Goal: Navigation & Orientation: Find specific page/section

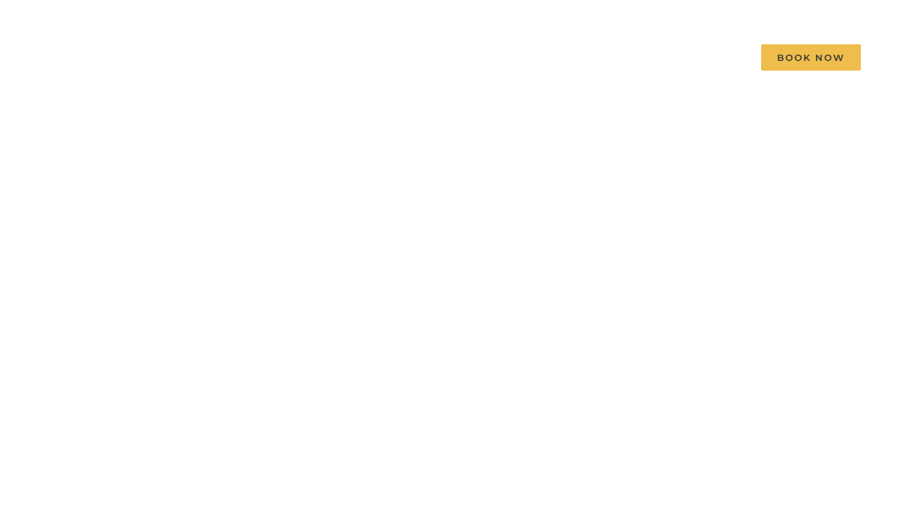
scroll to position [46, 0]
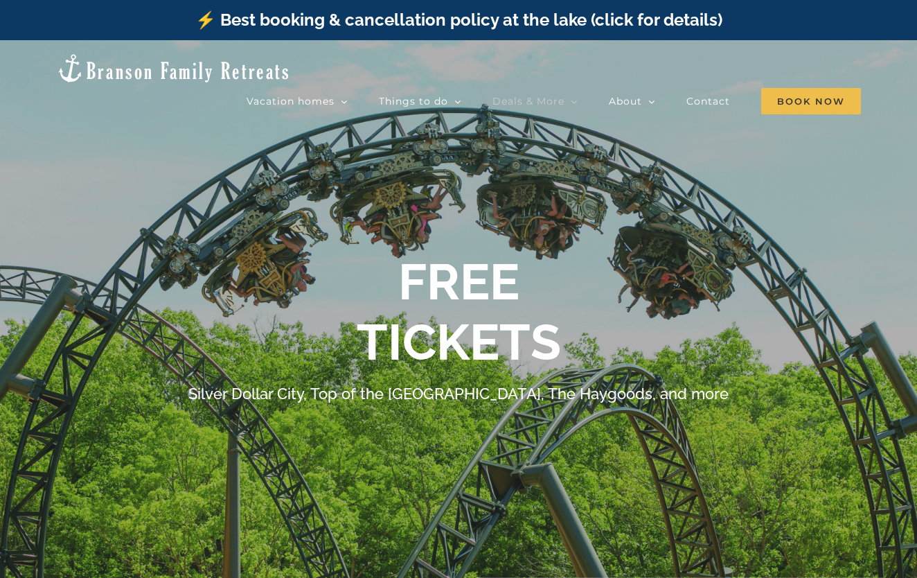
click at [886, 116] on div at bounding box center [458, 329] width 917 height 578
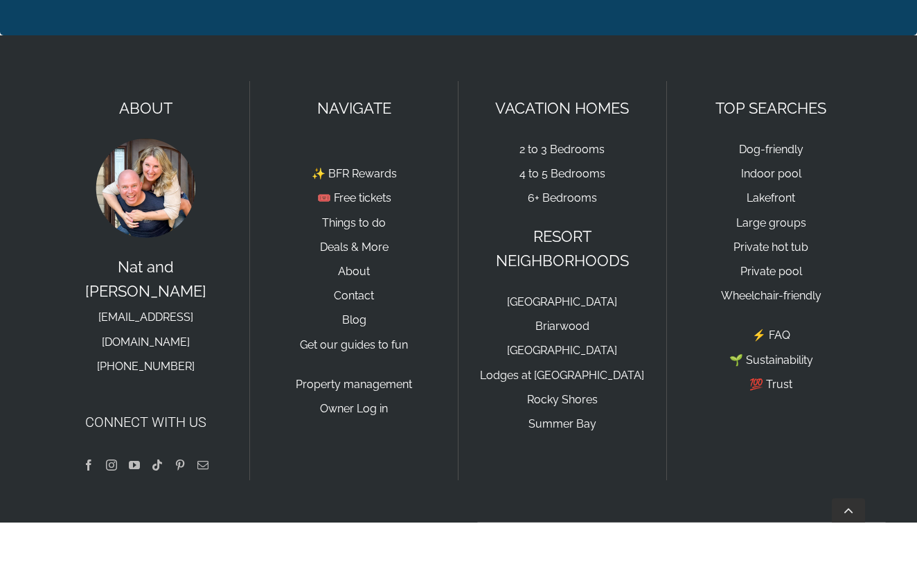
scroll to position [3291, 0]
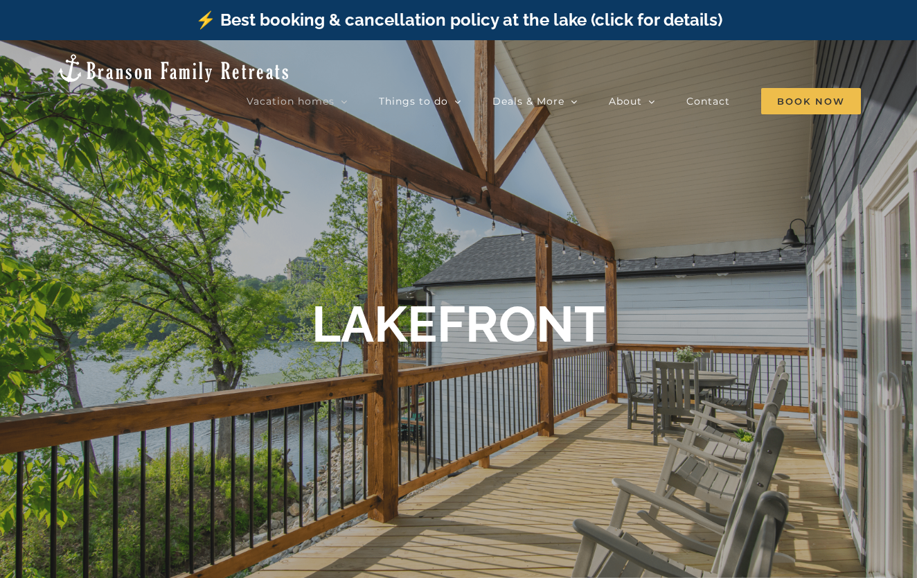
click at [616, 188] on div at bounding box center [458, 329] width 917 height 578
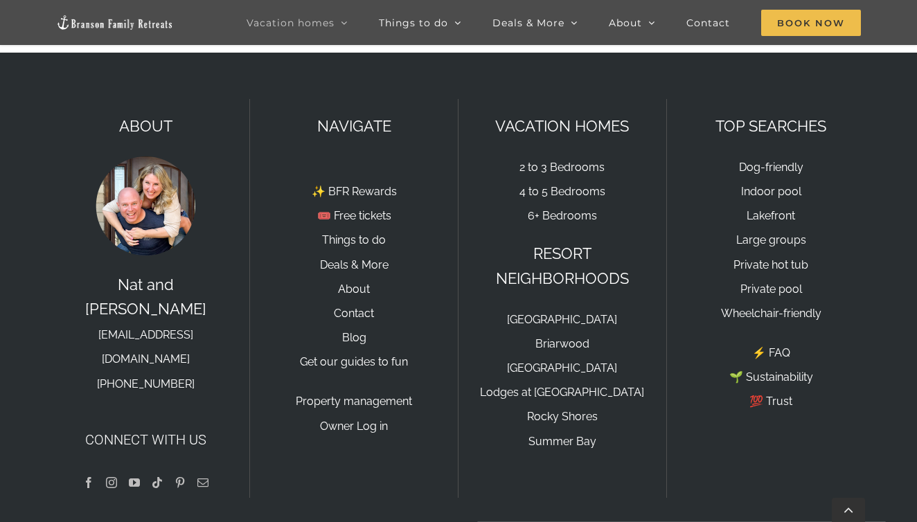
scroll to position [1876, 0]
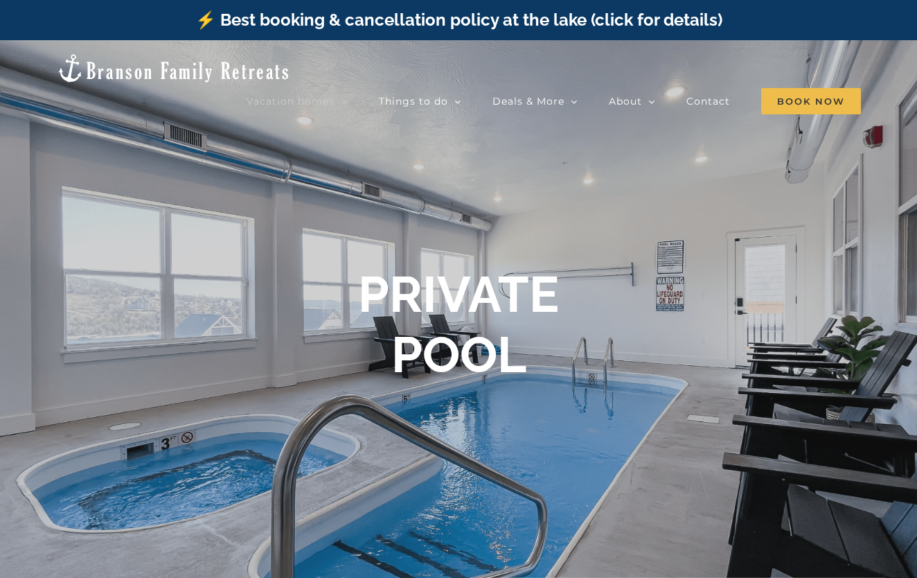
click at [566, 360] on div "PRIVATE POOL" at bounding box center [458, 325] width 554 height 120
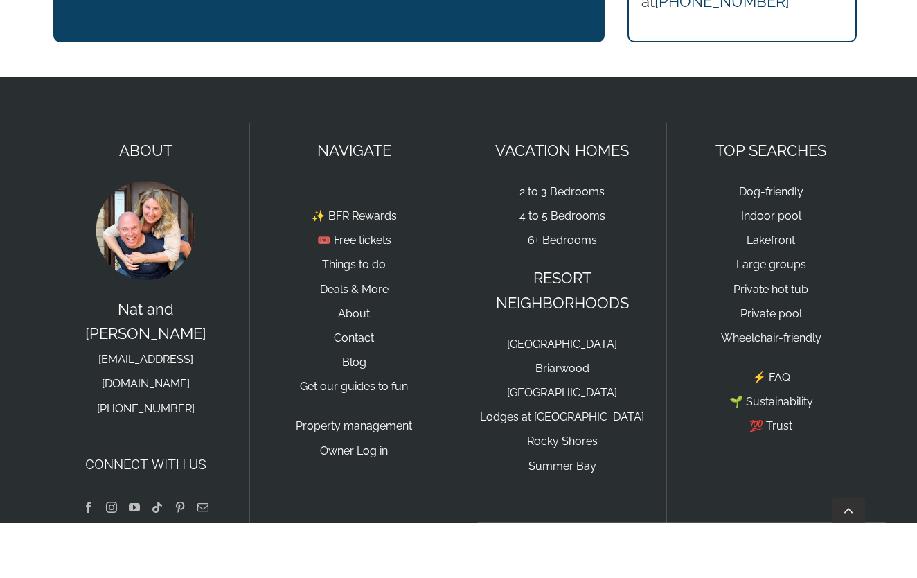
scroll to position [2136, 0]
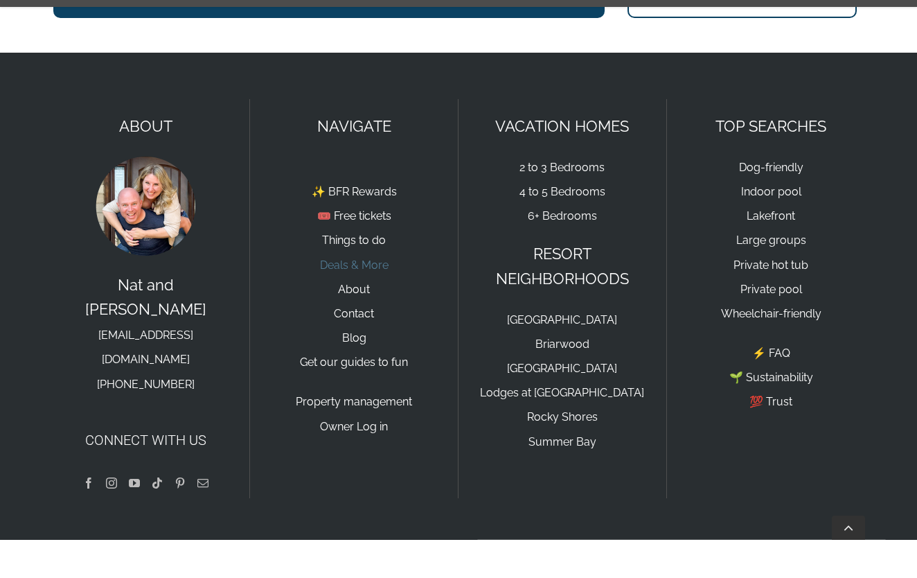
click at [366, 296] on link "Deals & More" at bounding box center [354, 302] width 69 height 13
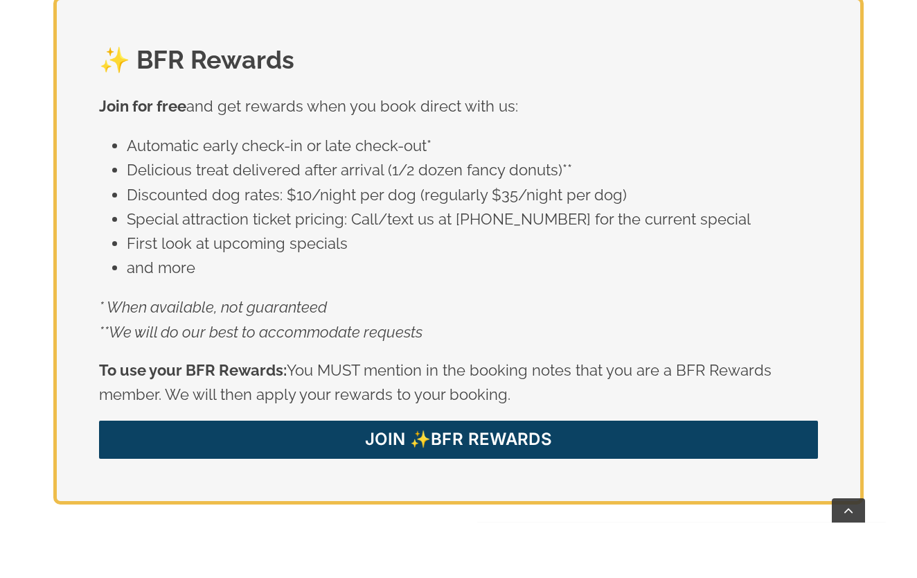
scroll to position [2366, 0]
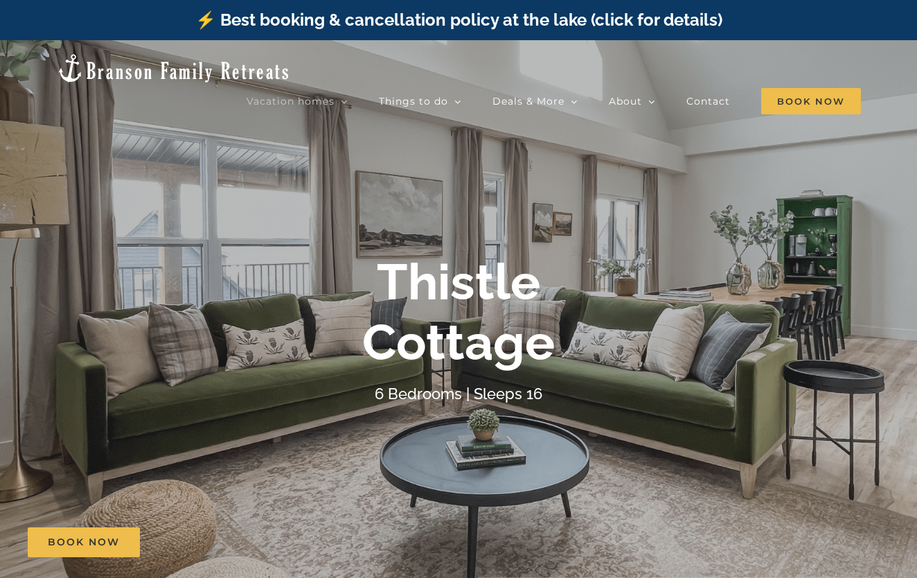
click at [587, 361] on div "Thistle Cottage" at bounding box center [458, 312] width 554 height 120
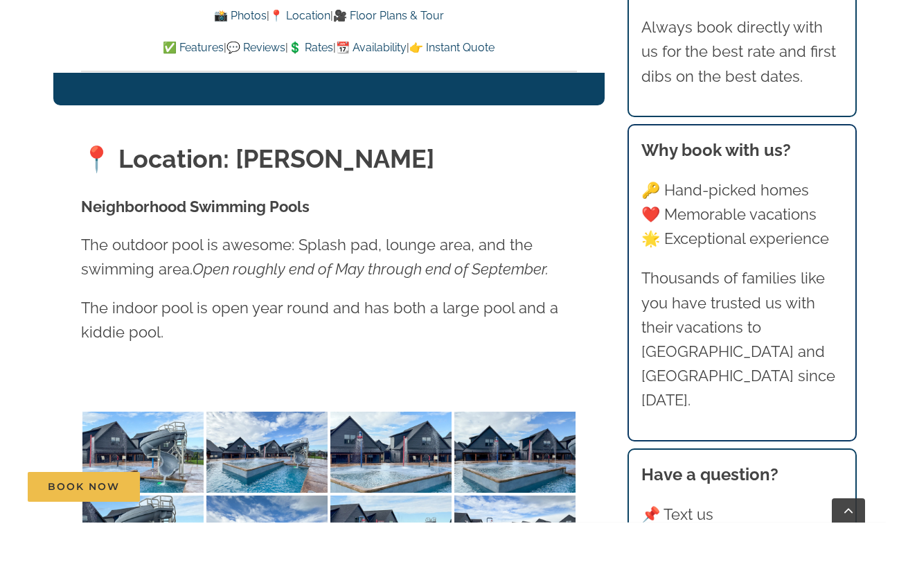
scroll to position [3161, 0]
